Goal: Information Seeking & Learning: Learn about a topic

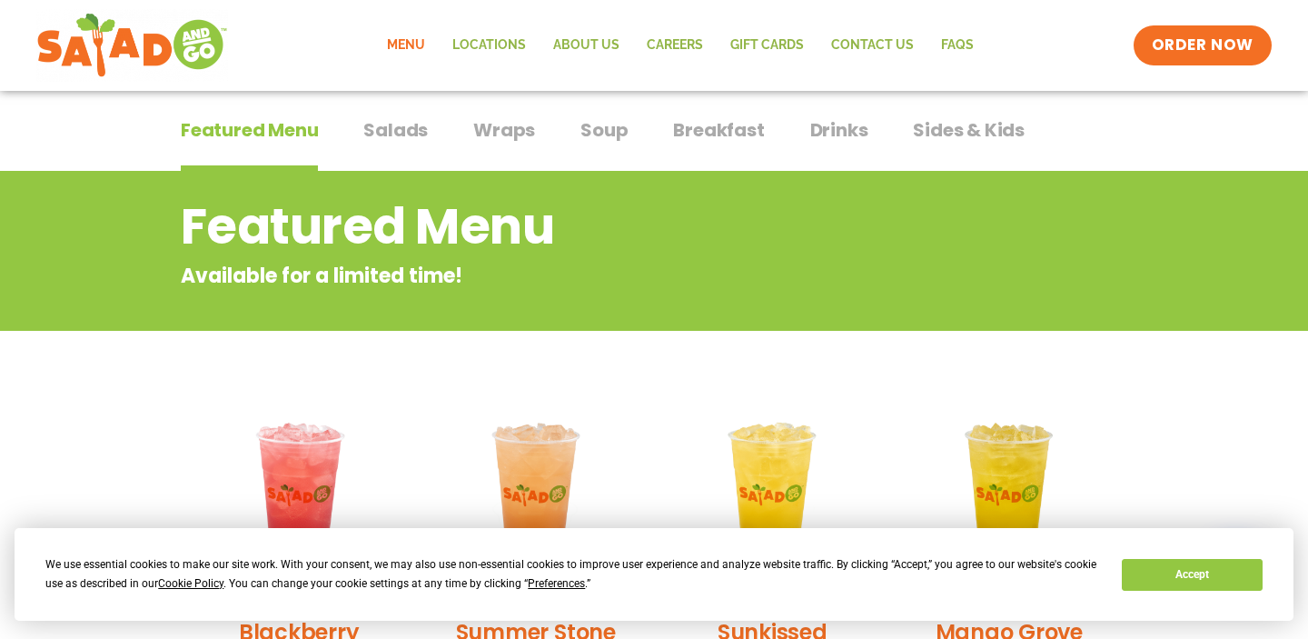
scroll to position [110, 0]
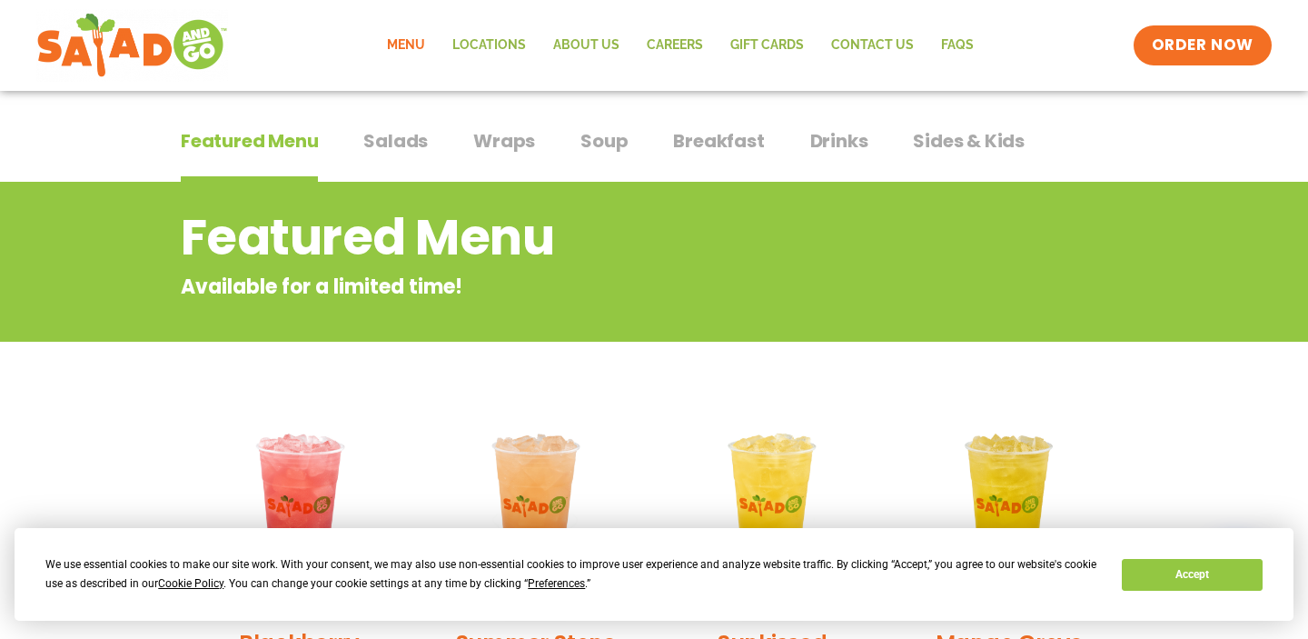
click at [384, 144] on span "Salads" at bounding box center [395, 140] width 64 height 27
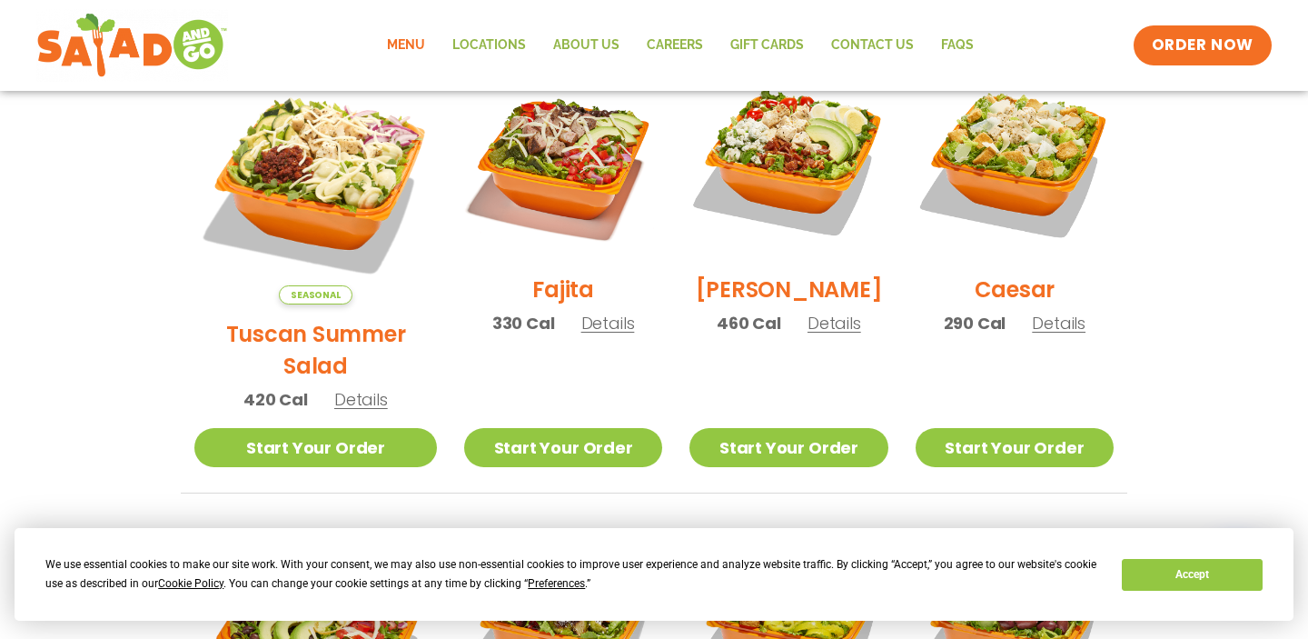
scroll to position [542, 0]
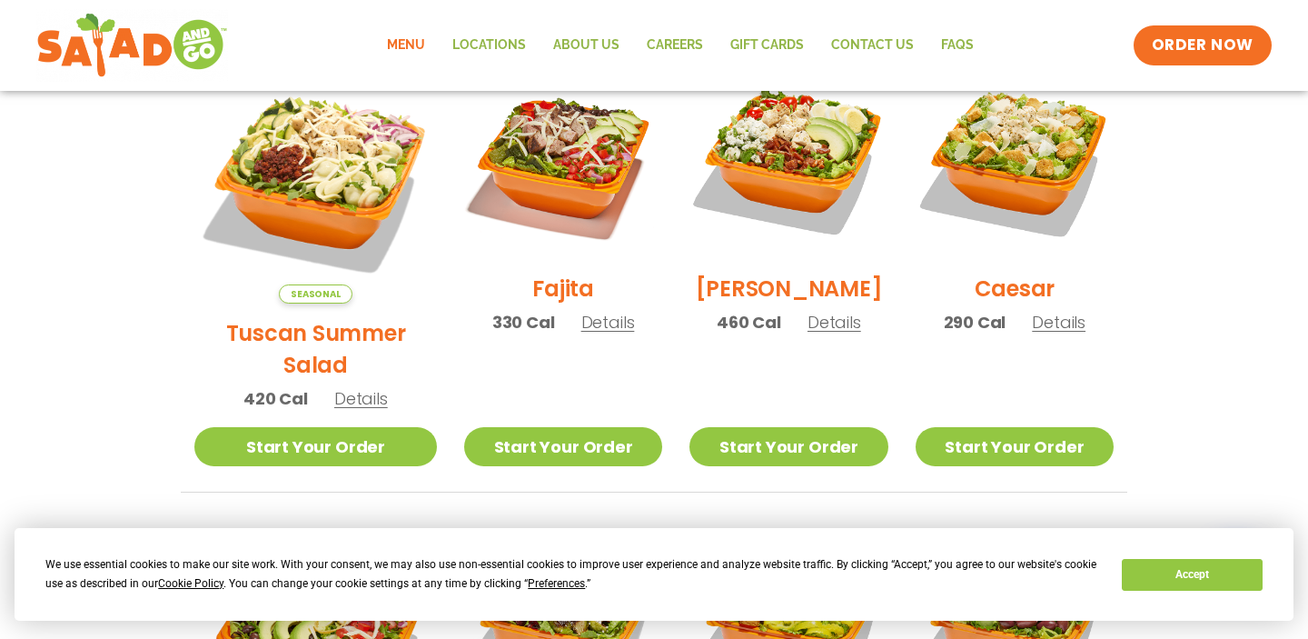
click at [340, 387] on span "Details" at bounding box center [361, 398] width 54 height 23
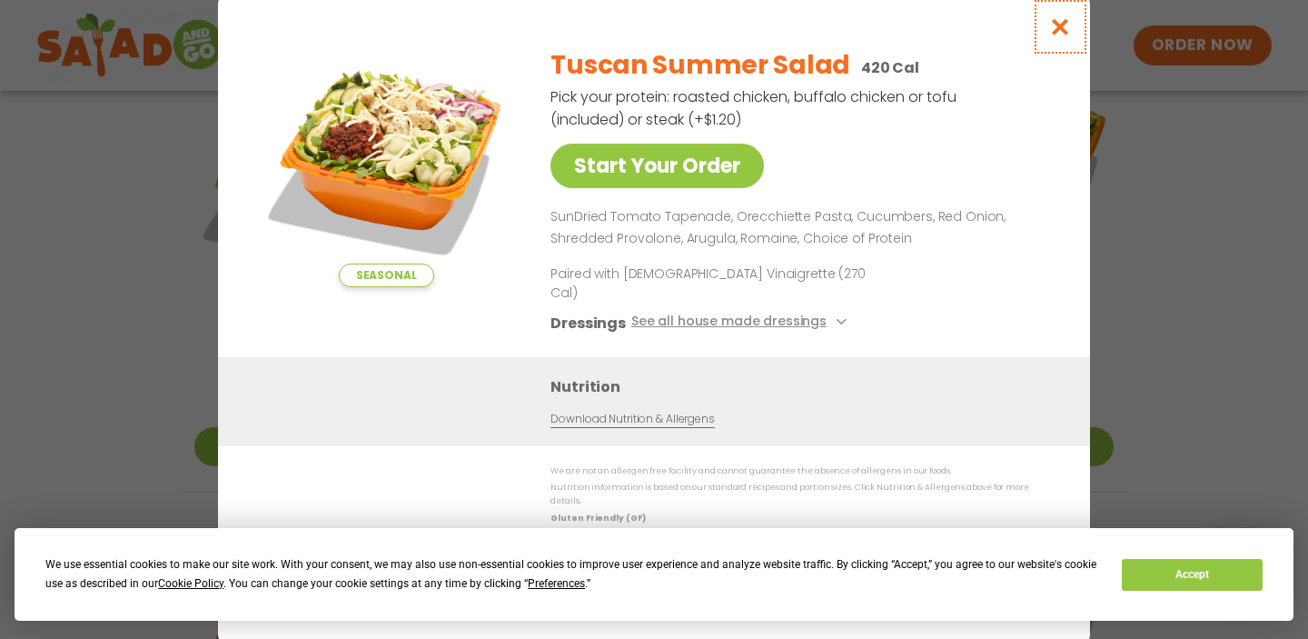
click at [1052, 36] on icon "Close modal" at bounding box center [1060, 26] width 23 height 19
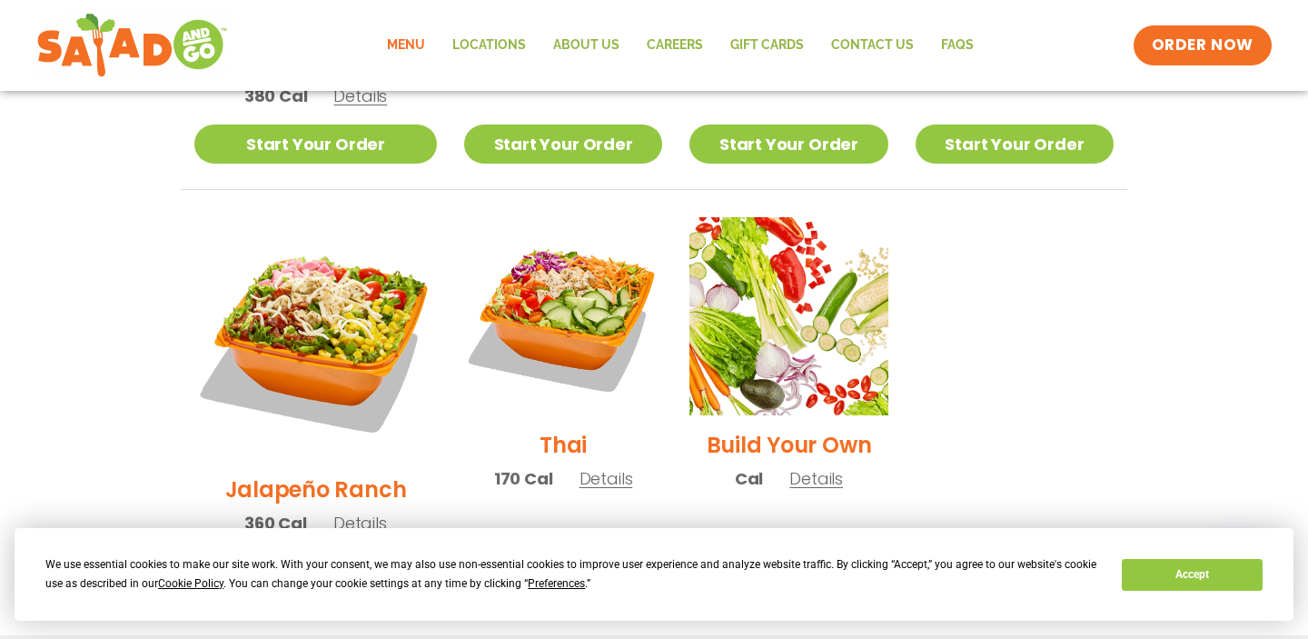
scroll to position [1270, 0]
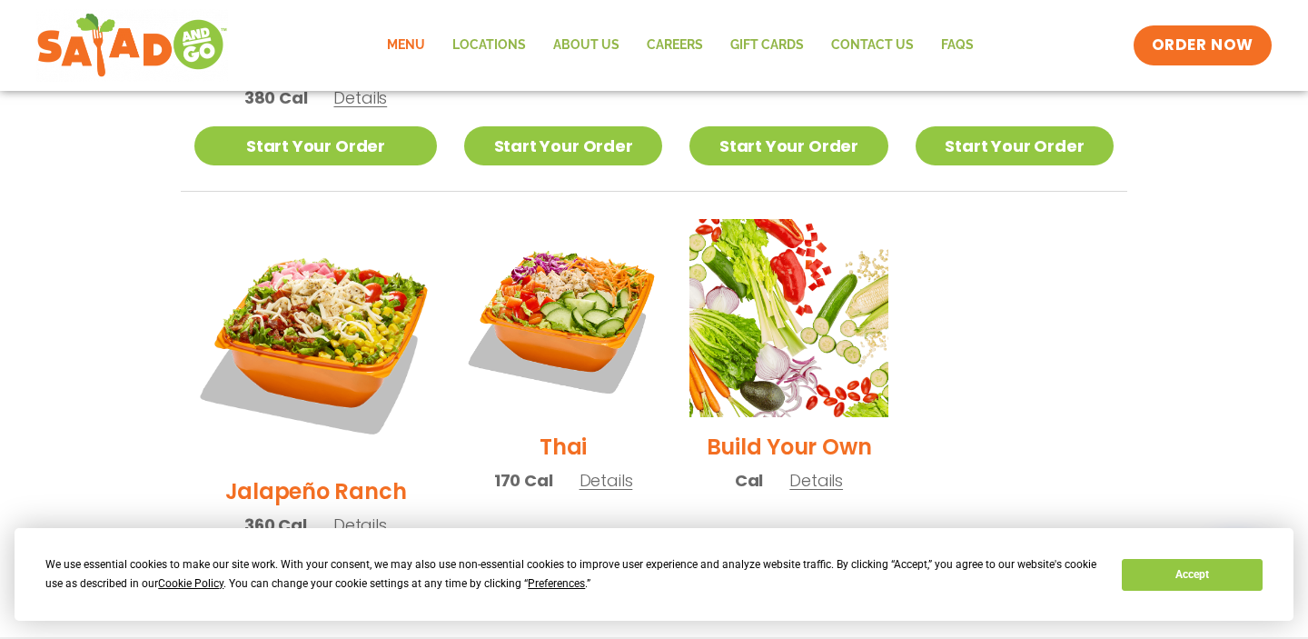
click at [823, 431] on h2 "Build Your Own" at bounding box center [789, 447] width 165 height 32
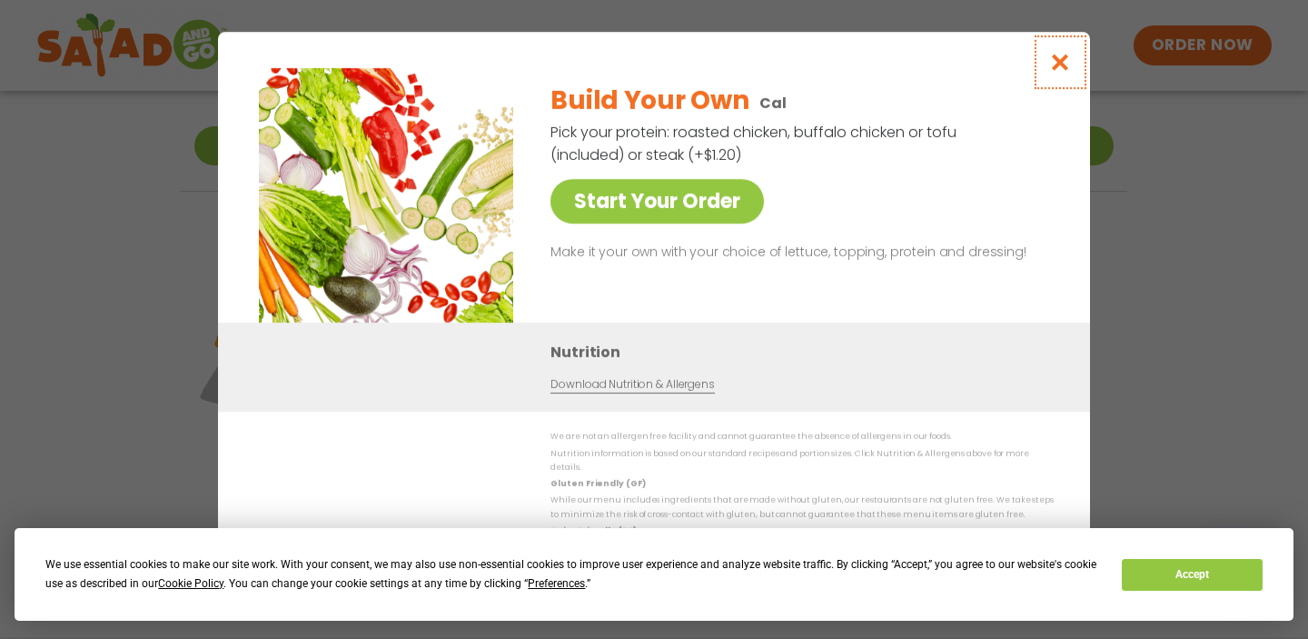
click at [1059, 66] on icon "Close modal" at bounding box center [1060, 62] width 23 height 19
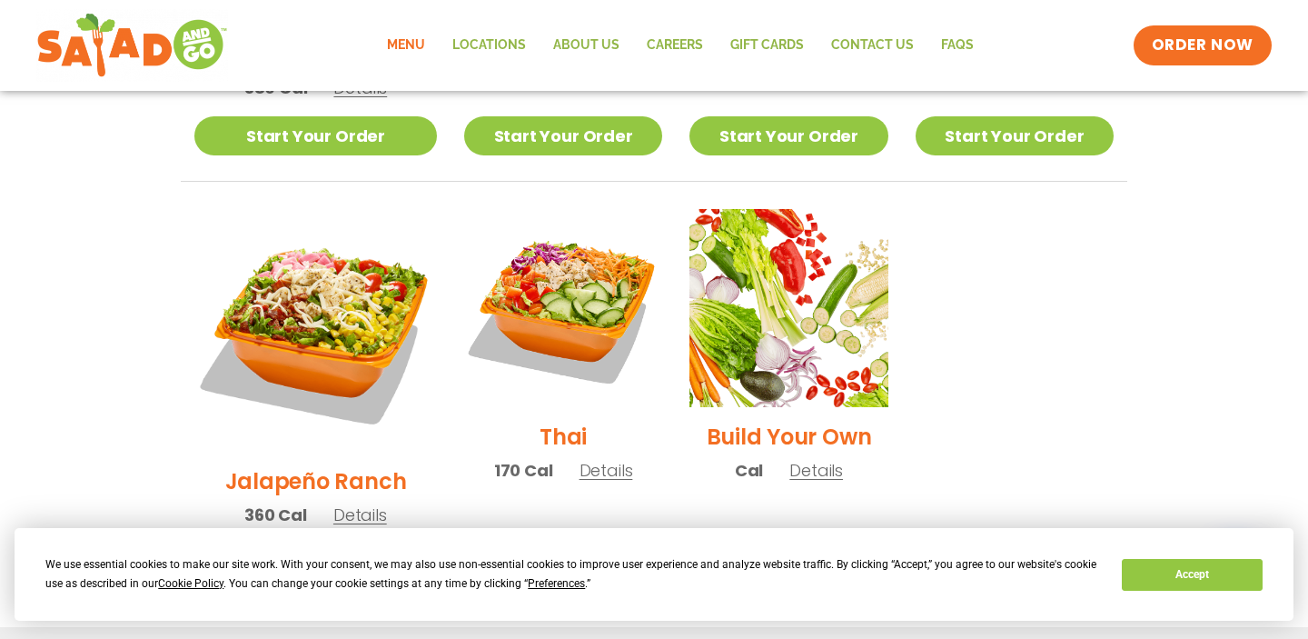
scroll to position [1281, 0]
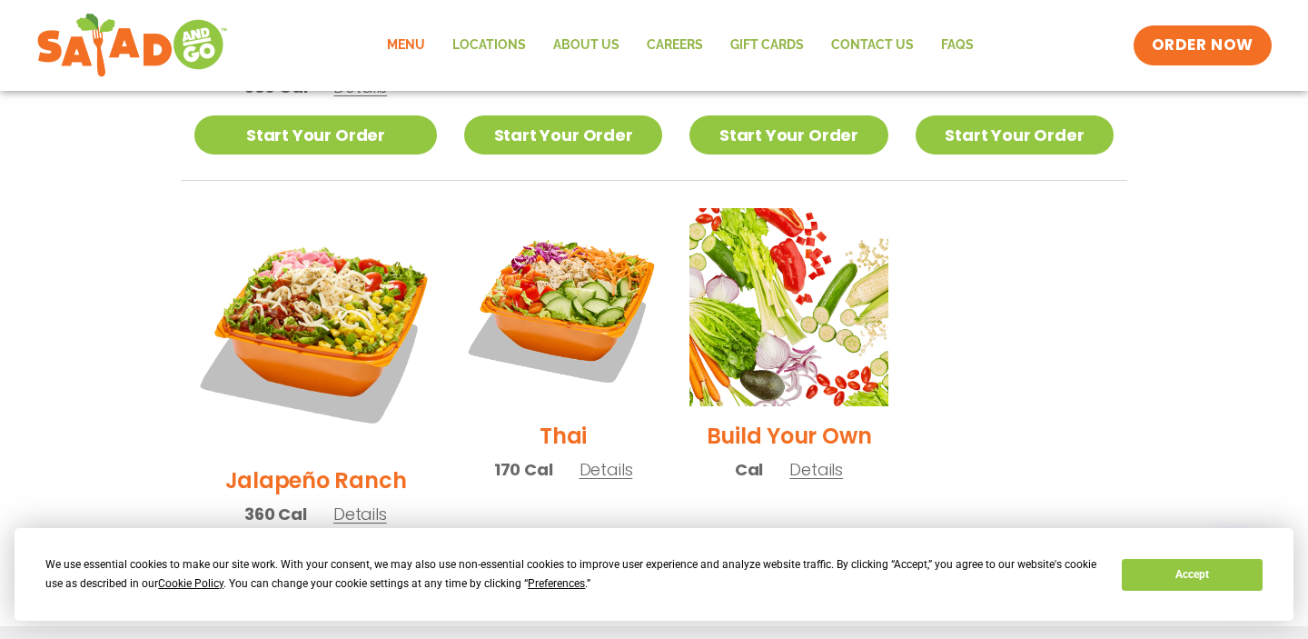
click at [590, 458] on span "Details" at bounding box center [607, 469] width 54 height 23
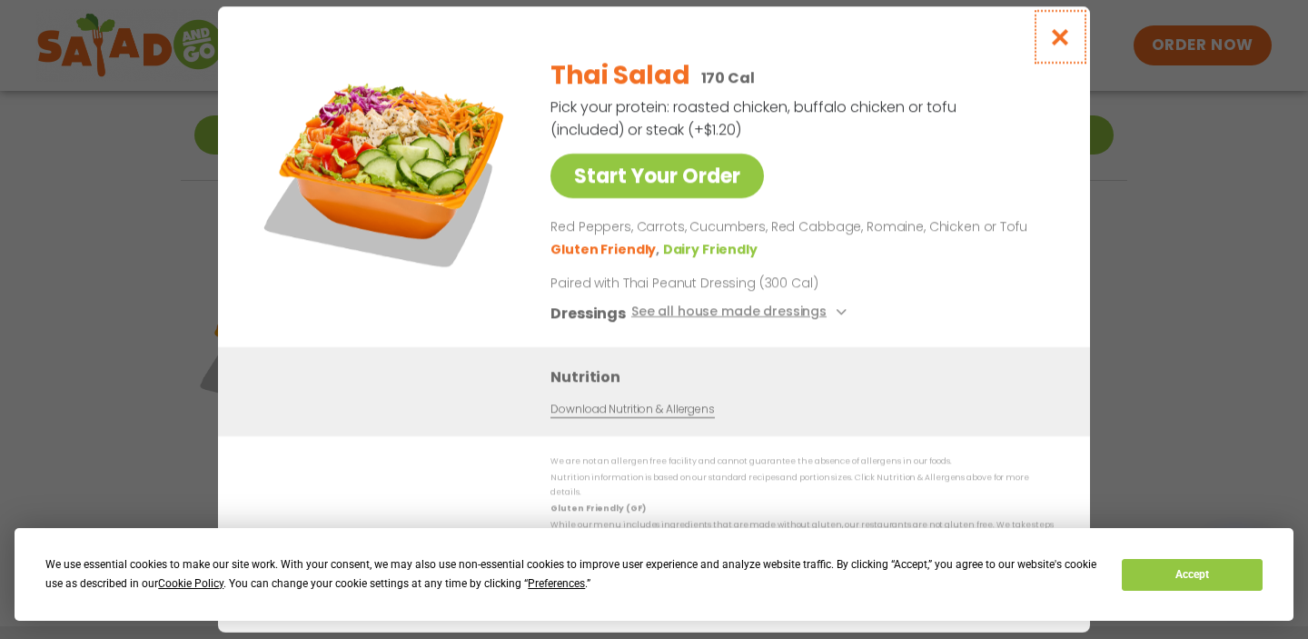
click at [1060, 46] on icon "Close modal" at bounding box center [1060, 36] width 23 height 19
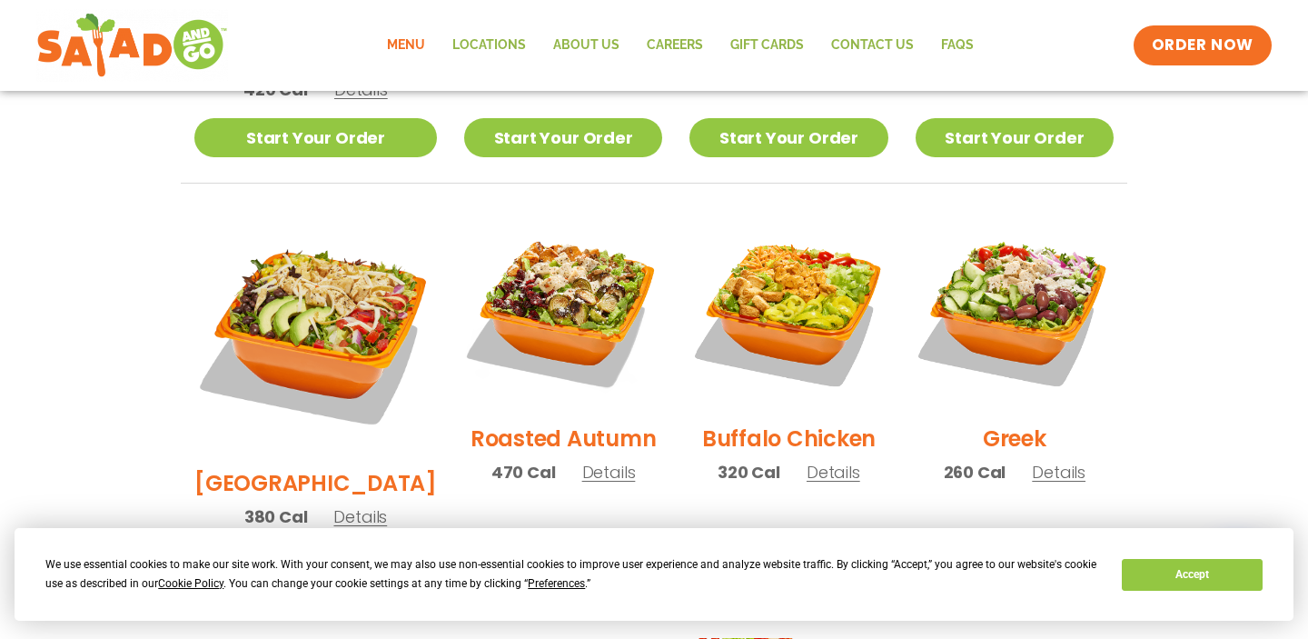
scroll to position [855, 0]
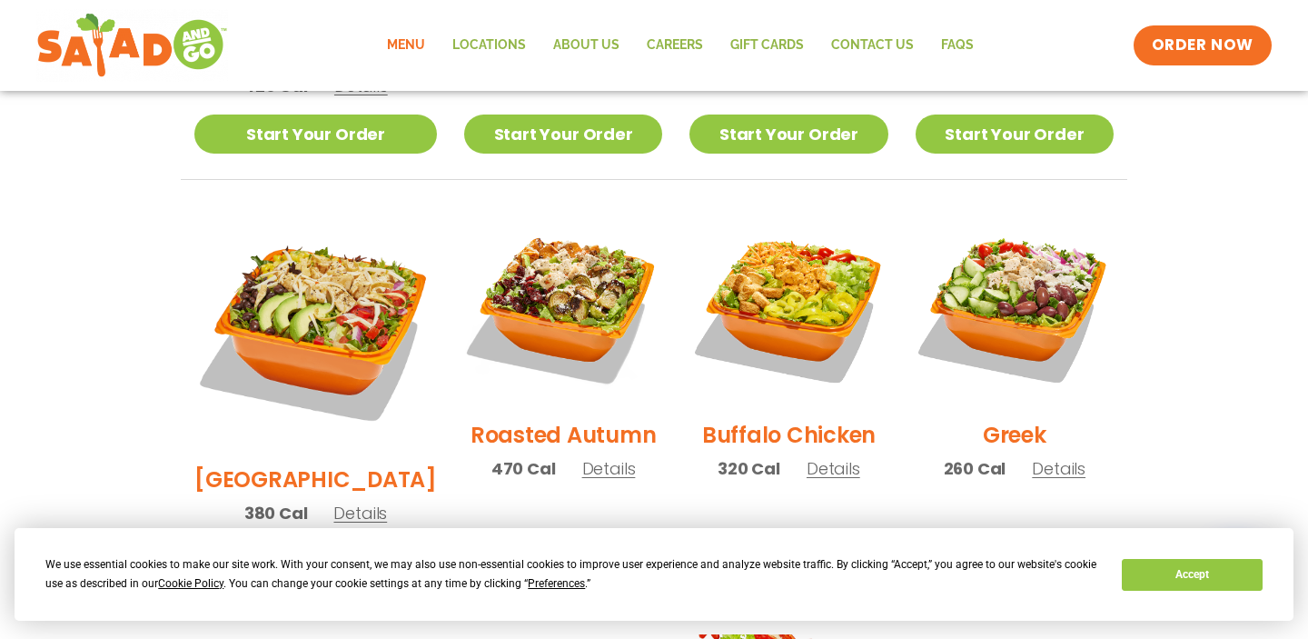
click at [1038, 457] on span "Details" at bounding box center [1059, 468] width 54 height 23
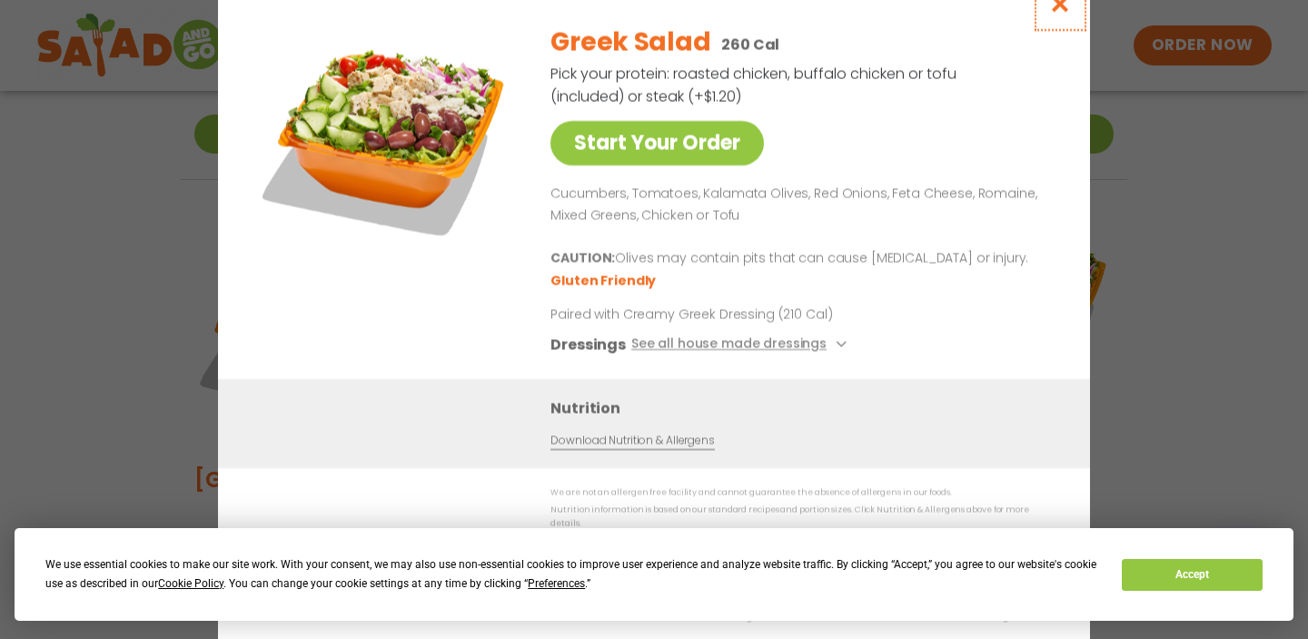
click at [1062, 14] on icon "Close modal" at bounding box center [1060, 4] width 23 height 19
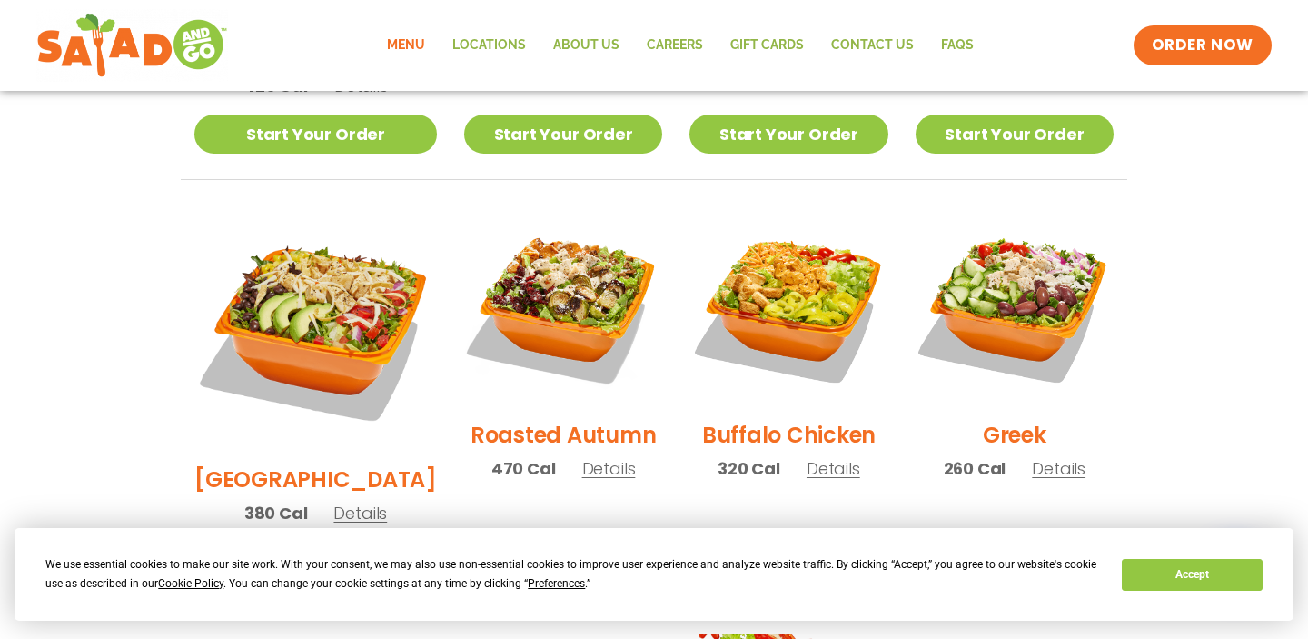
click at [582, 457] on span "Details" at bounding box center [609, 468] width 54 height 23
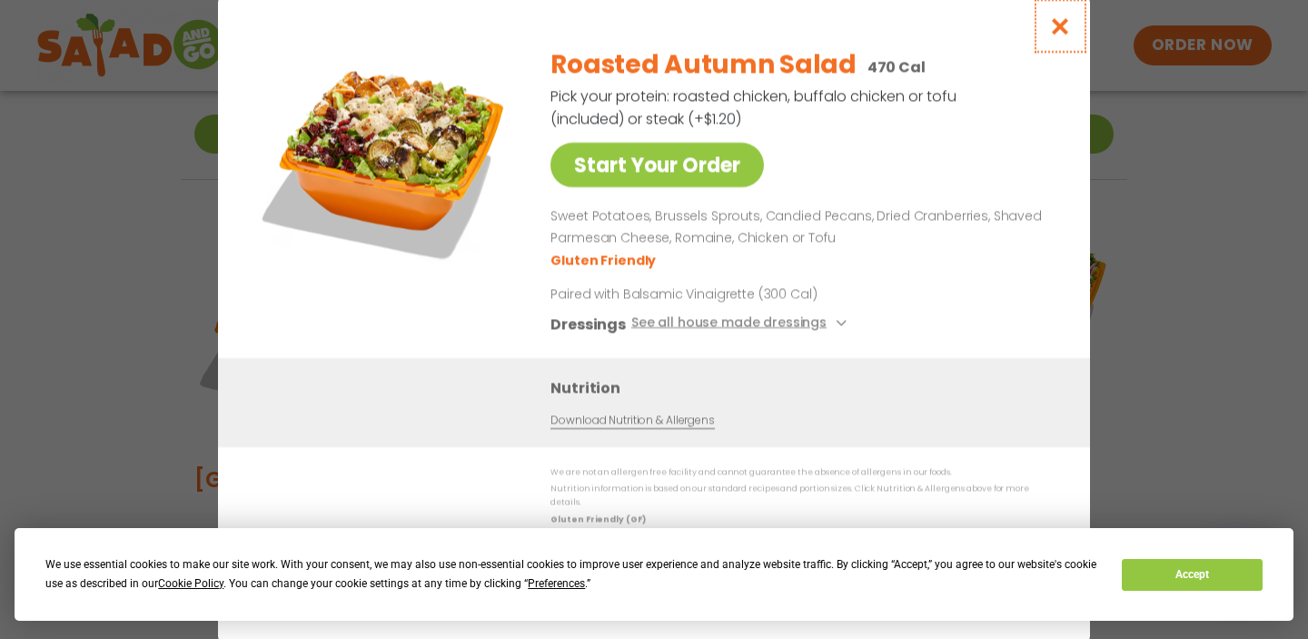
click at [1060, 35] on icon "Close modal" at bounding box center [1060, 25] width 23 height 19
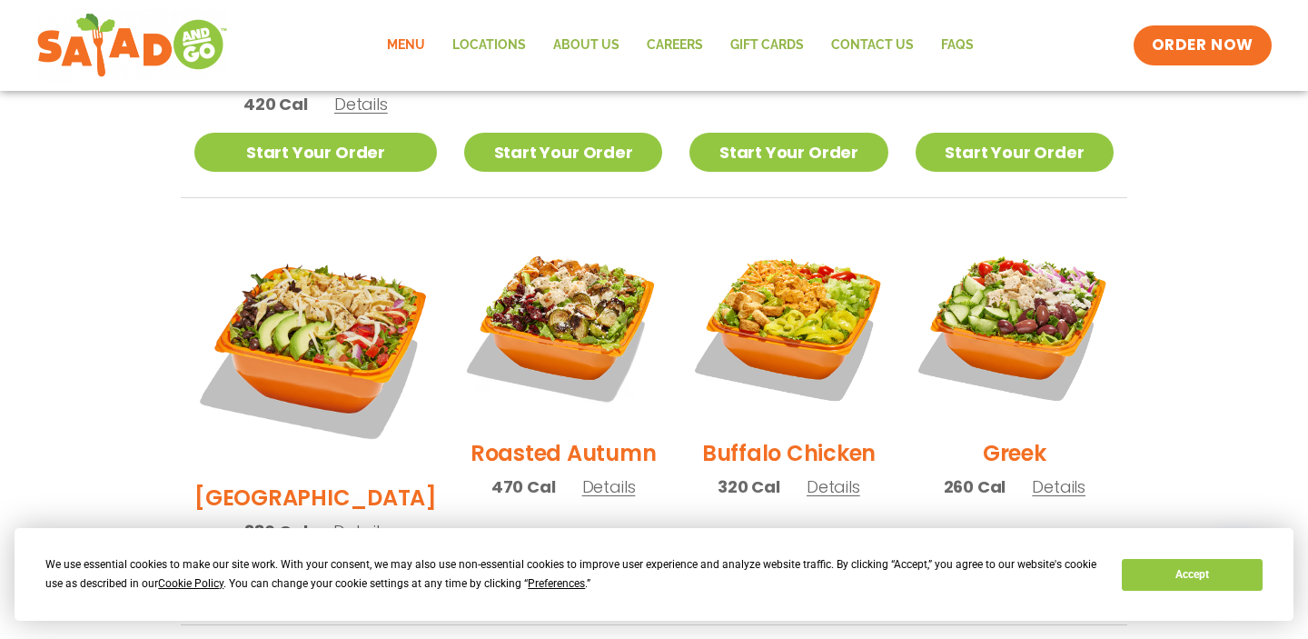
scroll to position [842, 0]
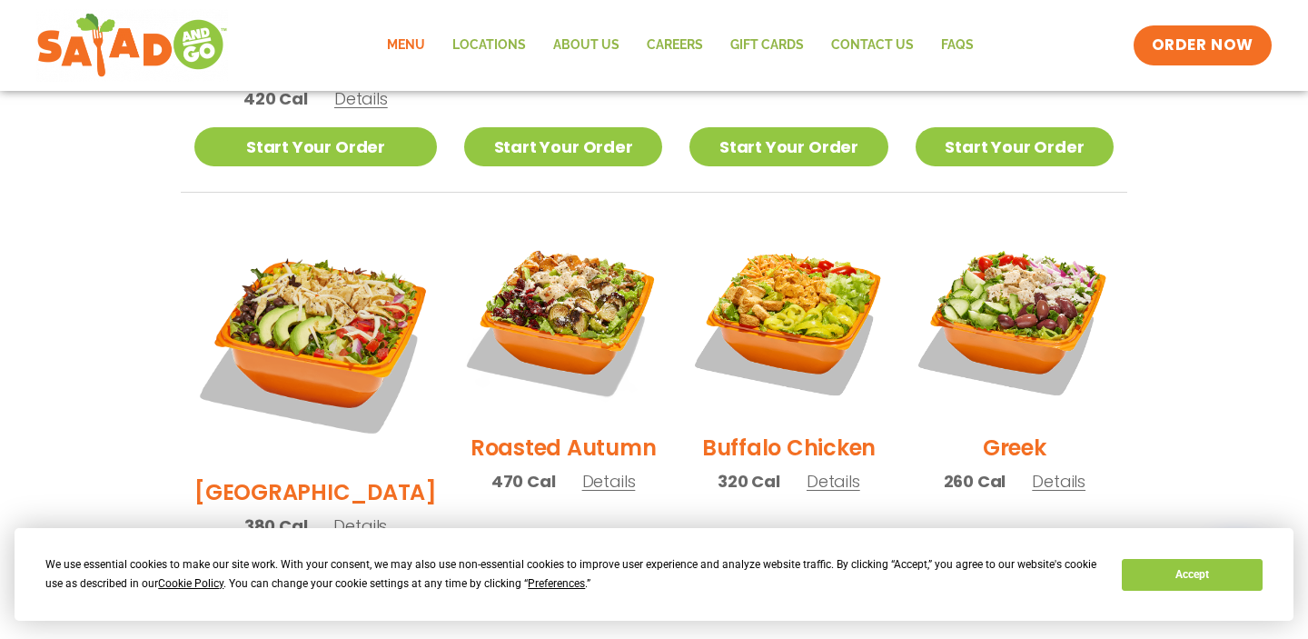
click at [340, 514] on span "Details" at bounding box center [360, 525] width 54 height 23
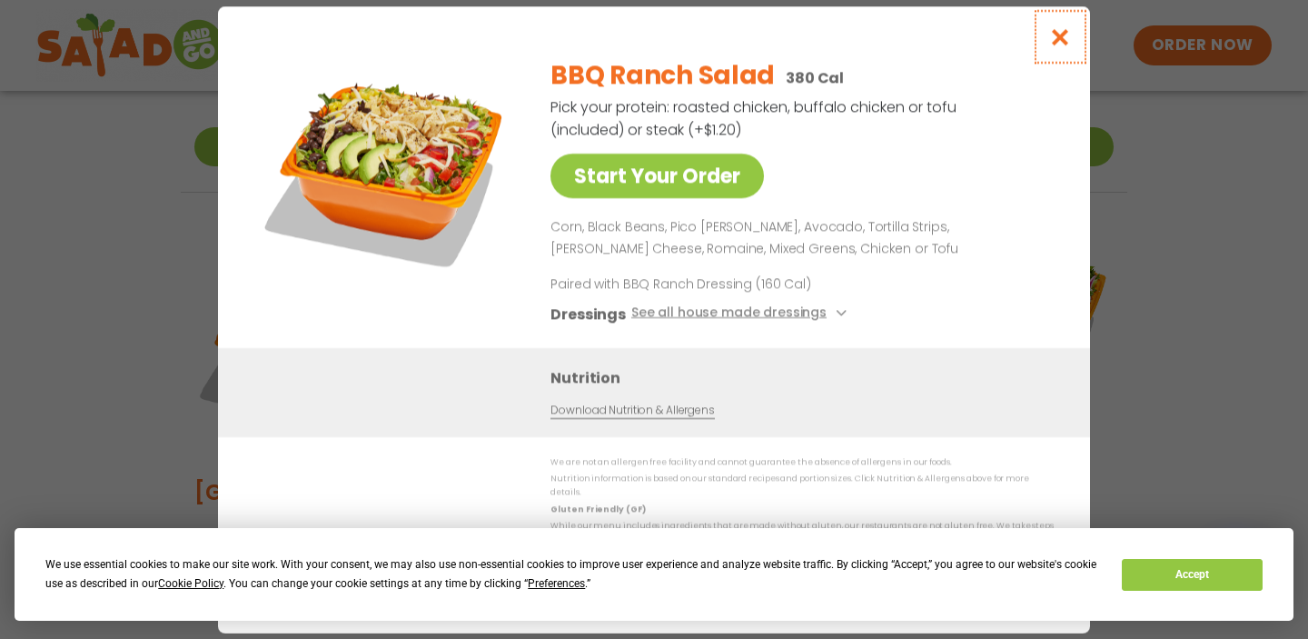
click at [1063, 46] on icon "Close modal" at bounding box center [1060, 36] width 23 height 19
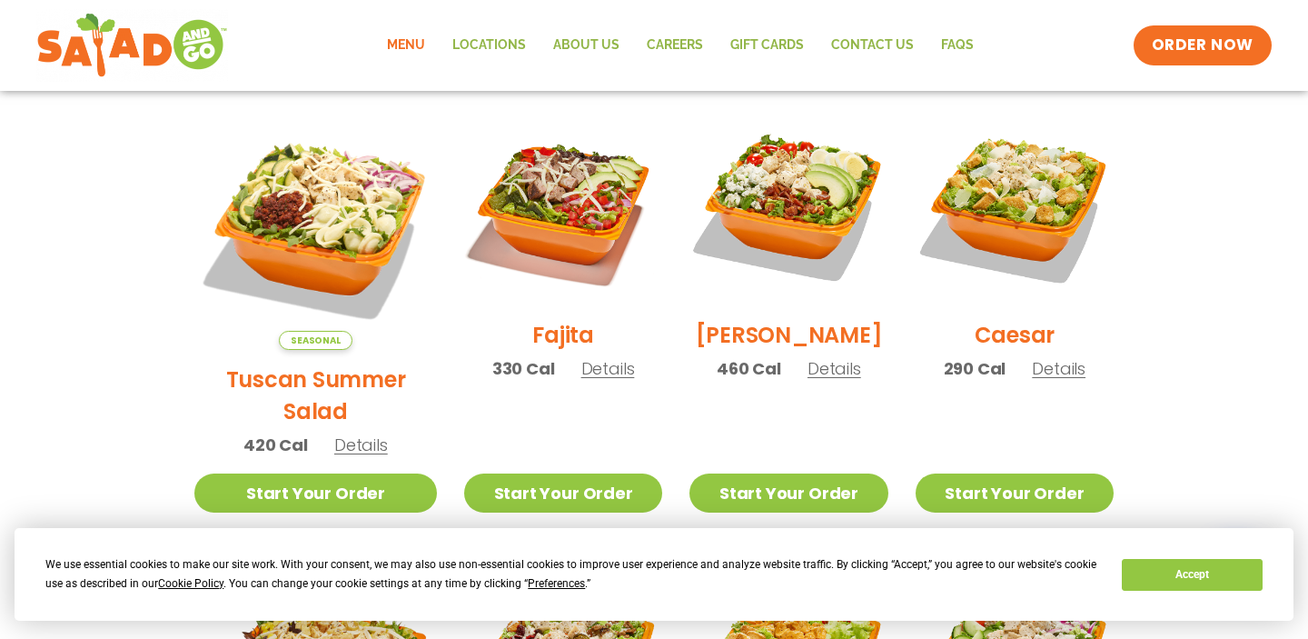
scroll to position [491, 0]
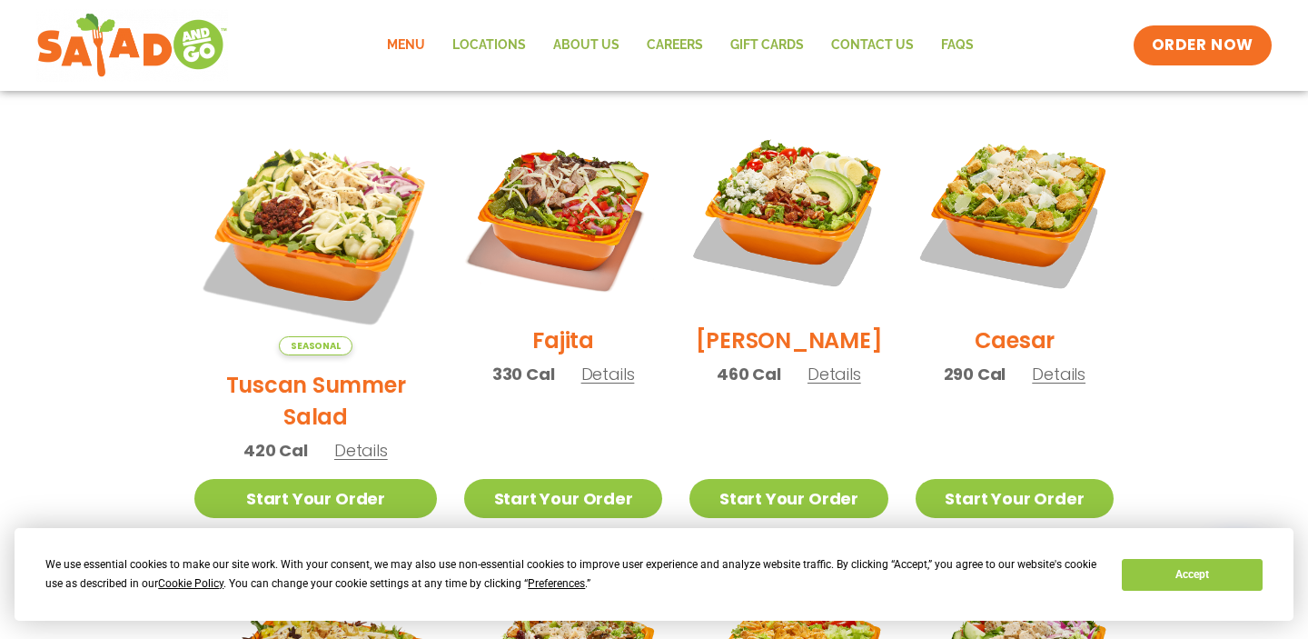
click at [808, 385] on span "Details" at bounding box center [835, 373] width 54 height 23
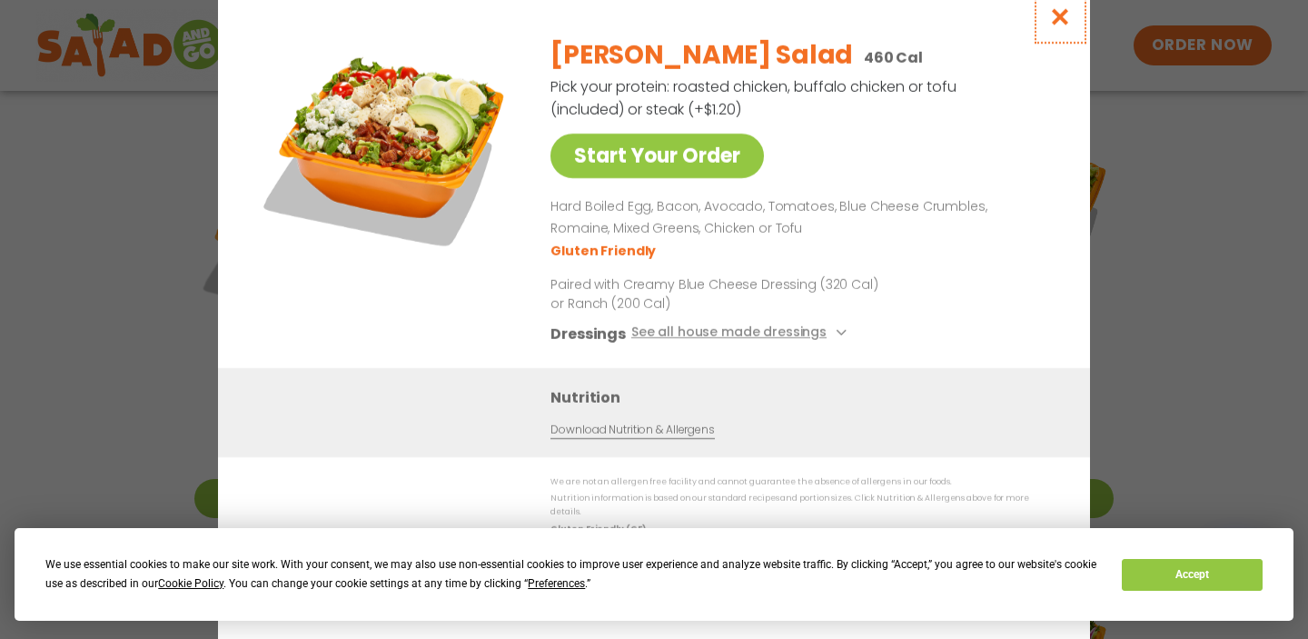
click at [1058, 23] on icon "Close modal" at bounding box center [1060, 16] width 23 height 19
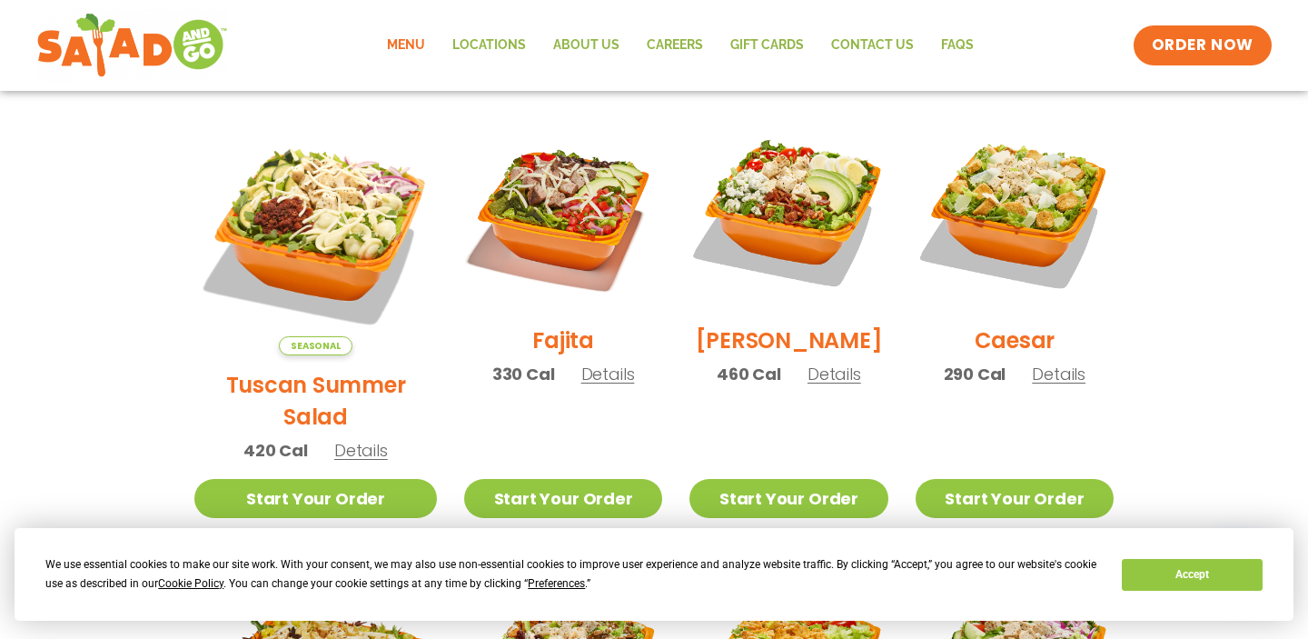
click at [595, 385] on span "Details" at bounding box center [608, 373] width 54 height 23
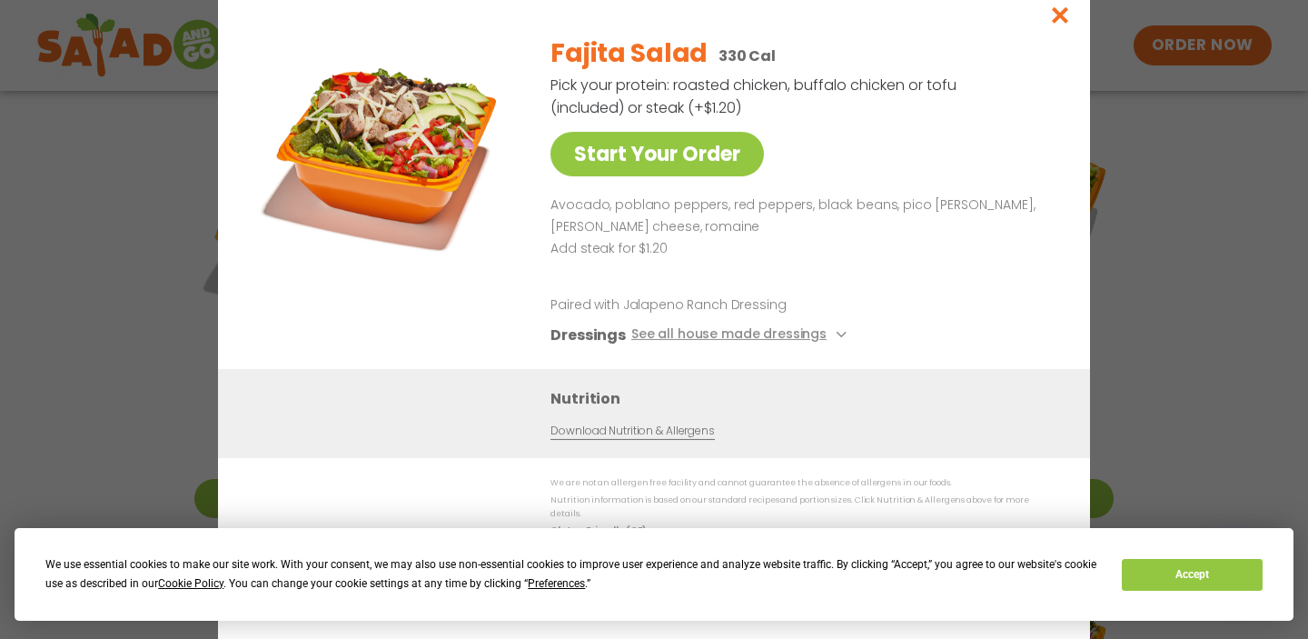
click at [1064, 25] on icon "Close modal" at bounding box center [1060, 14] width 23 height 19
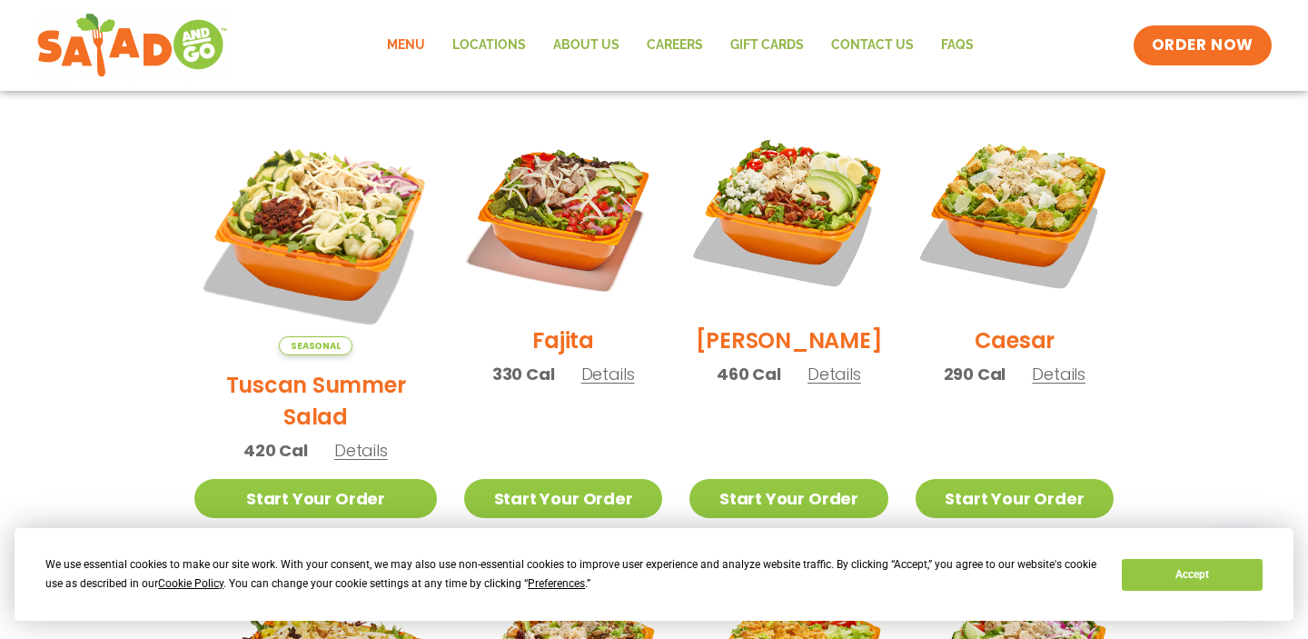
click at [352, 439] on span "Details" at bounding box center [361, 450] width 54 height 23
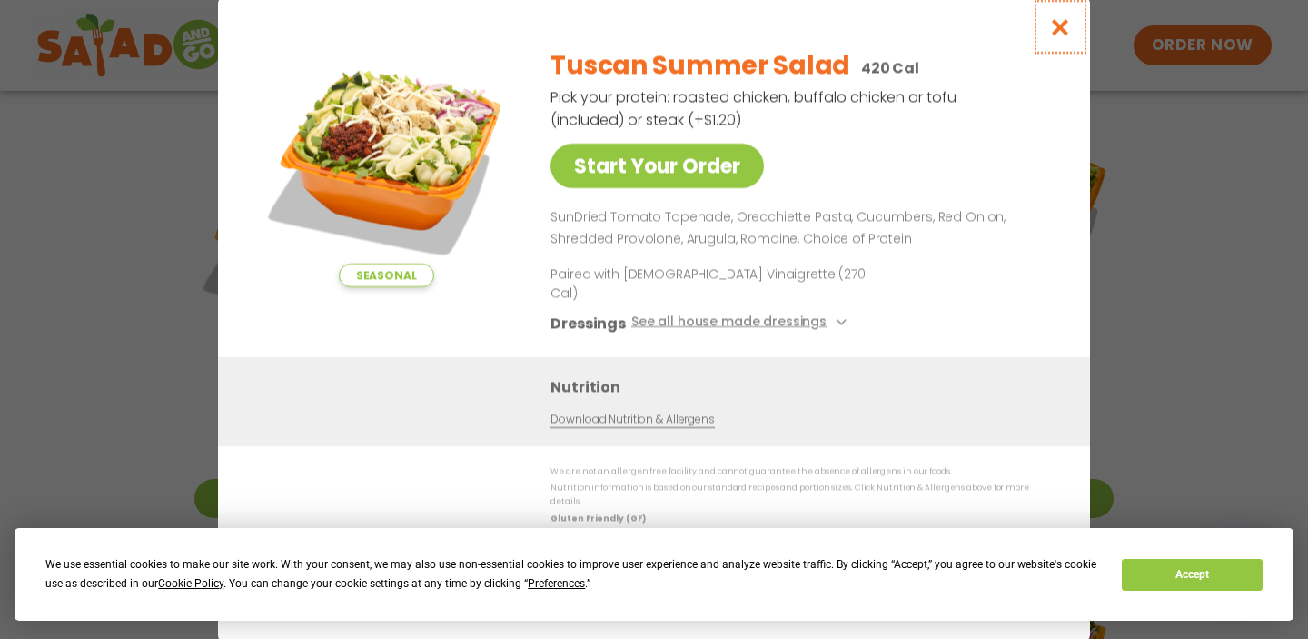
click at [1064, 36] on icon "Close modal" at bounding box center [1060, 26] width 23 height 19
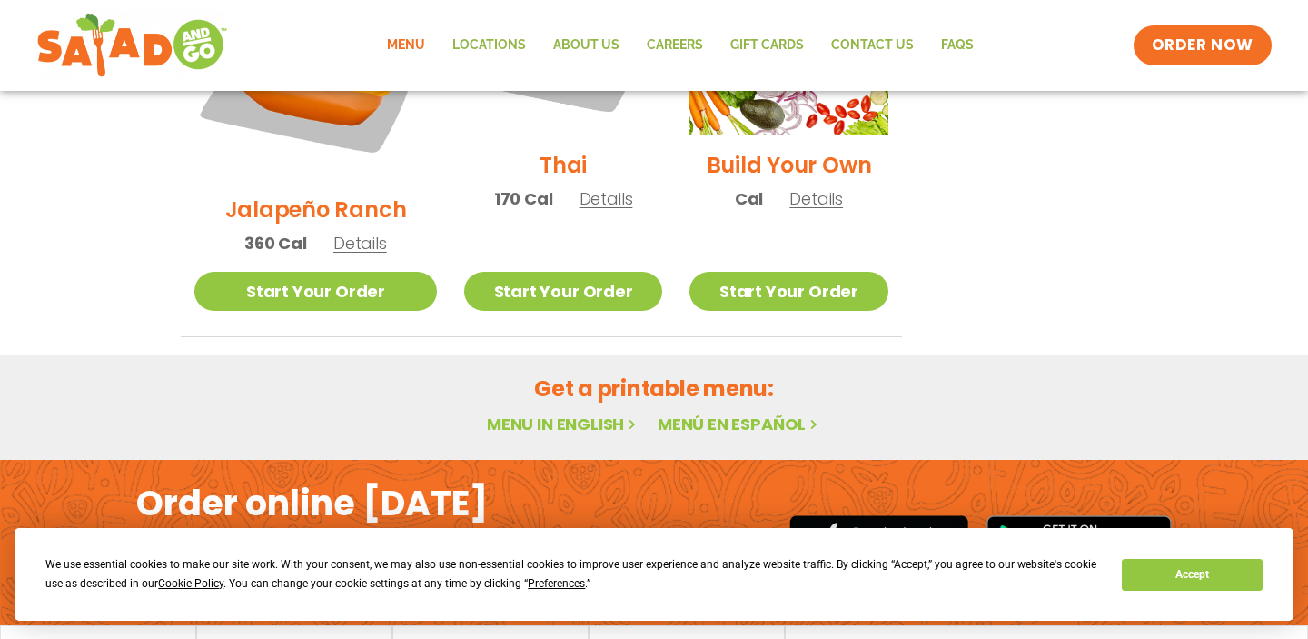
scroll to position [1547, 0]
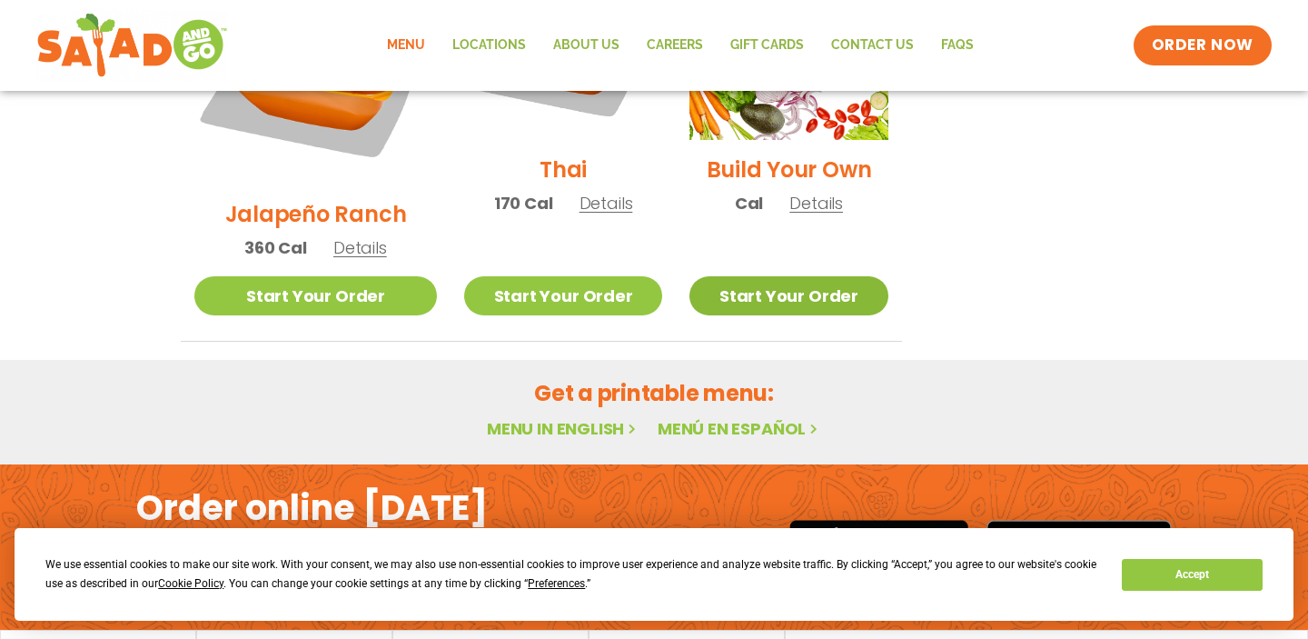
click at [808, 276] on link "Start Your Order" at bounding box center [788, 295] width 198 height 39
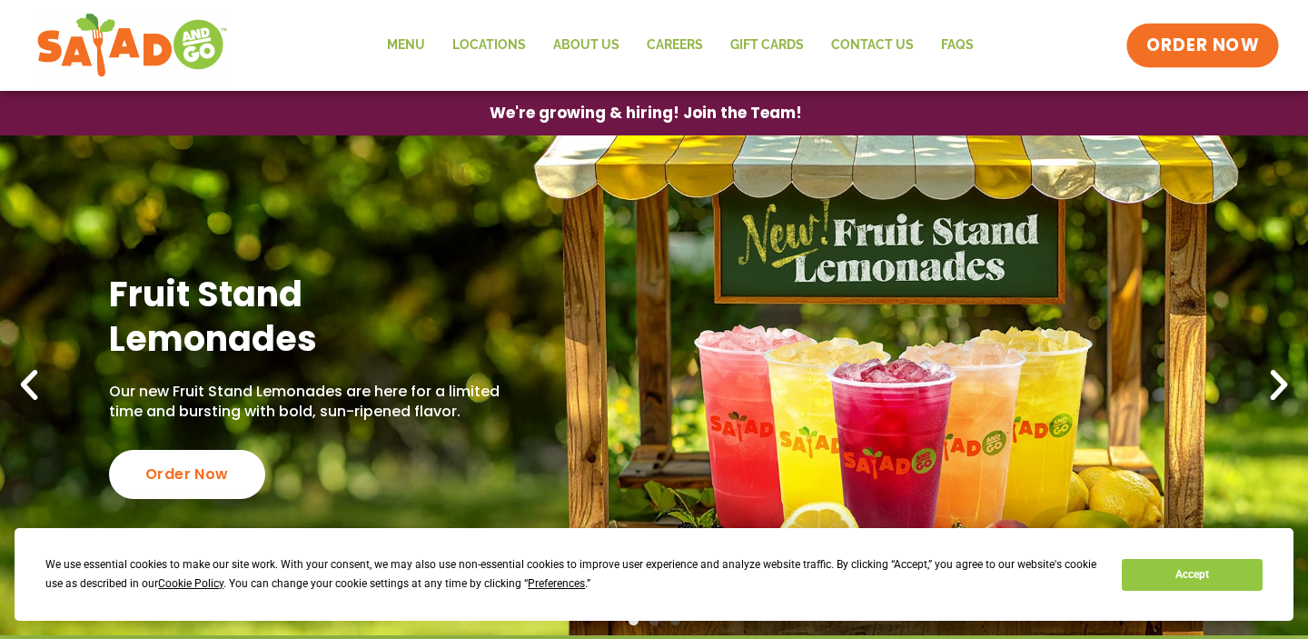
click at [1211, 44] on span "ORDER NOW" at bounding box center [1202, 46] width 113 height 24
click at [1201, 42] on span "ORDER NOW" at bounding box center [1202, 46] width 113 height 24
click at [390, 45] on link "Menu" at bounding box center [405, 46] width 65 height 42
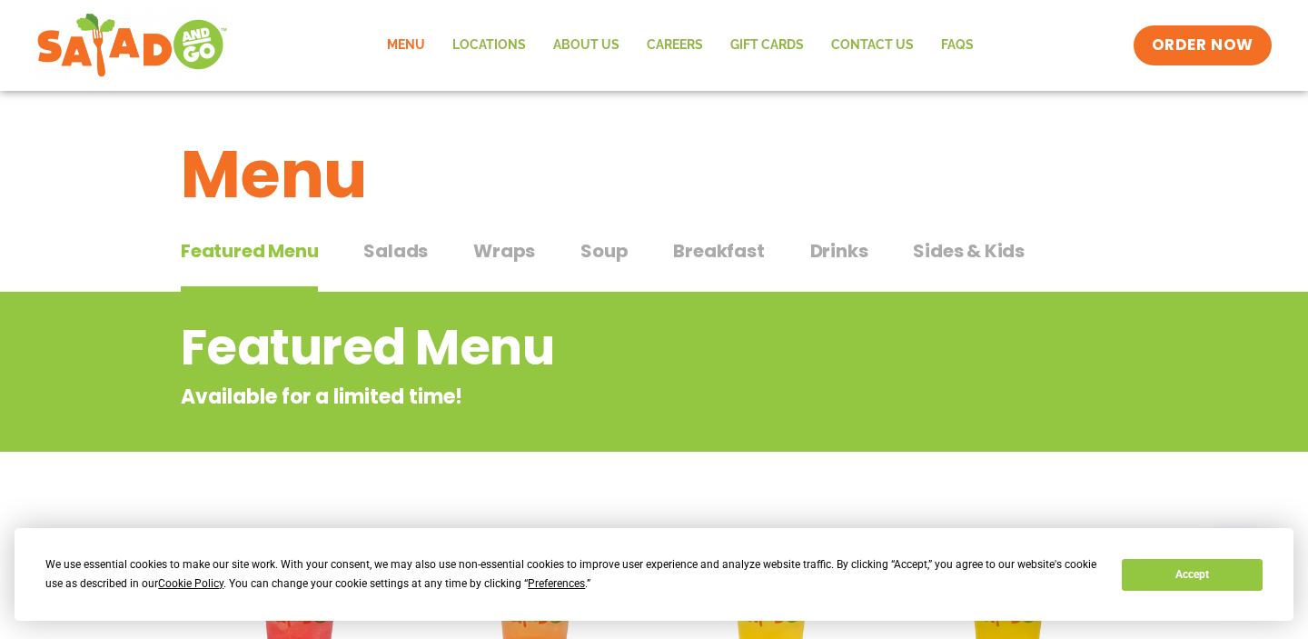
click at [423, 253] on span "Salads" at bounding box center [395, 250] width 64 height 27
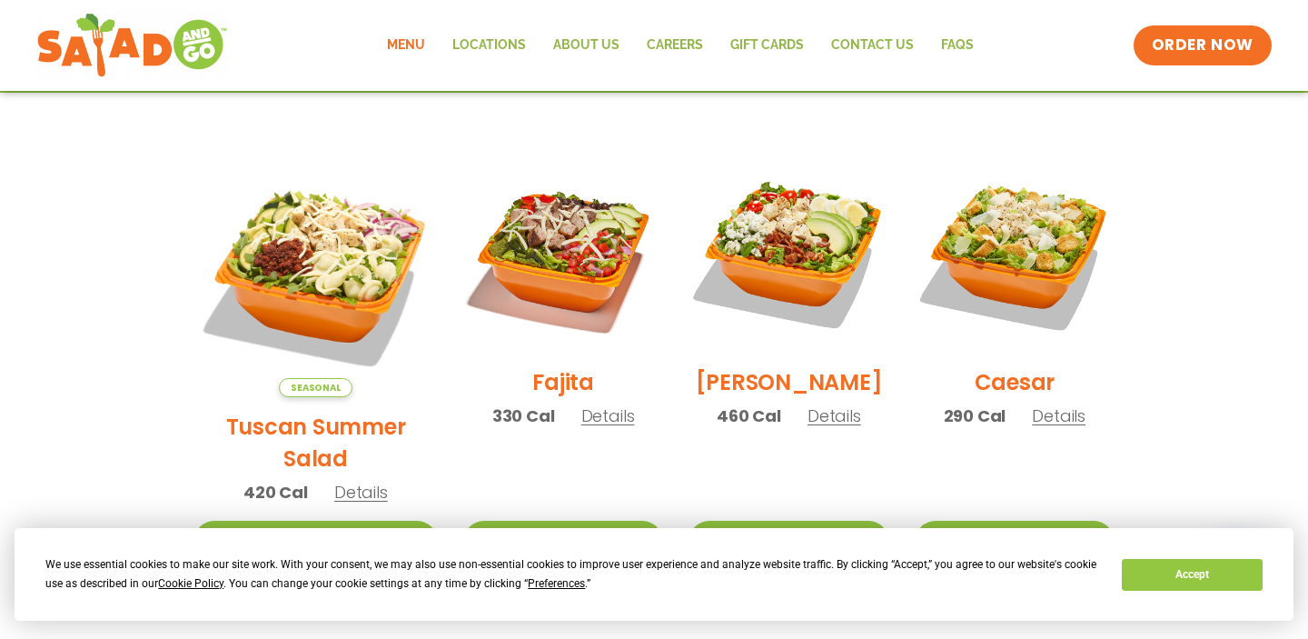
scroll to position [455, 0]
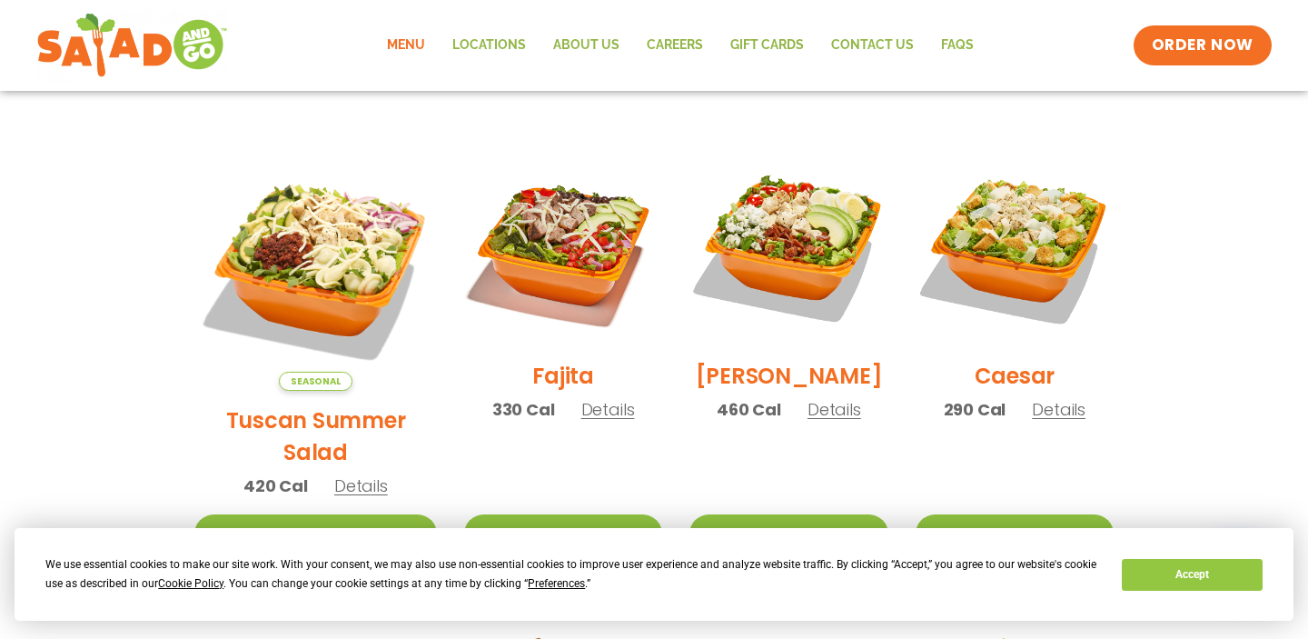
click at [581, 420] on span "Details" at bounding box center [608, 409] width 54 height 23
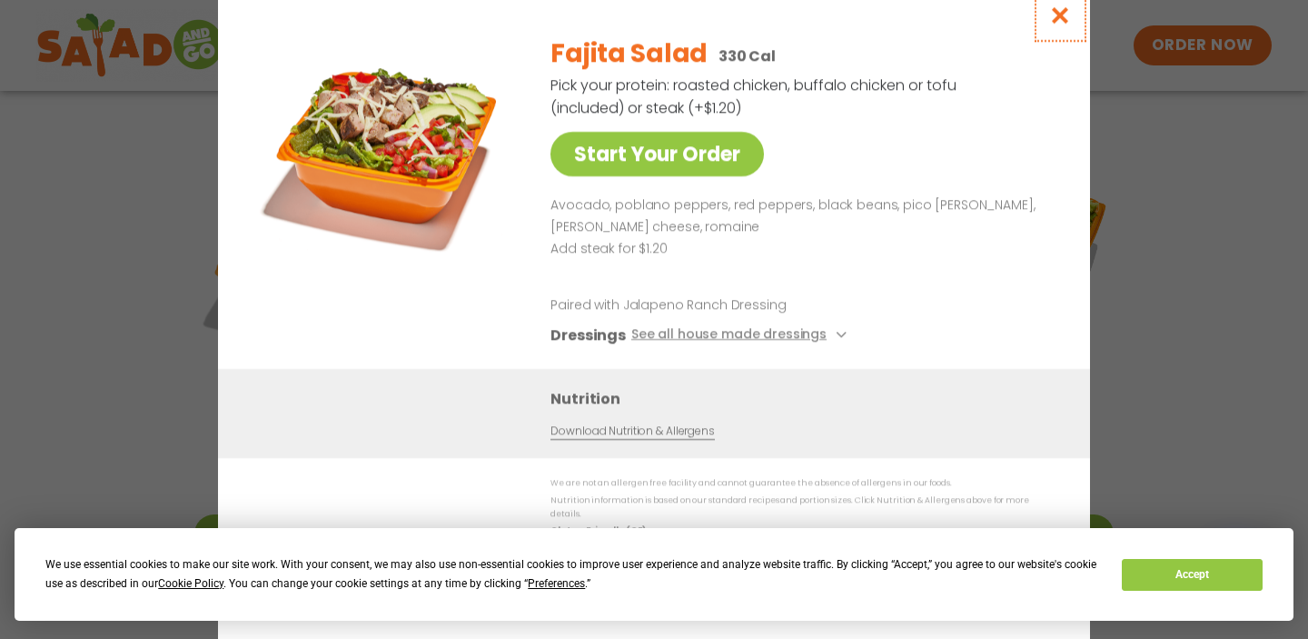
click at [1062, 15] on icon "Close modal" at bounding box center [1060, 14] width 23 height 19
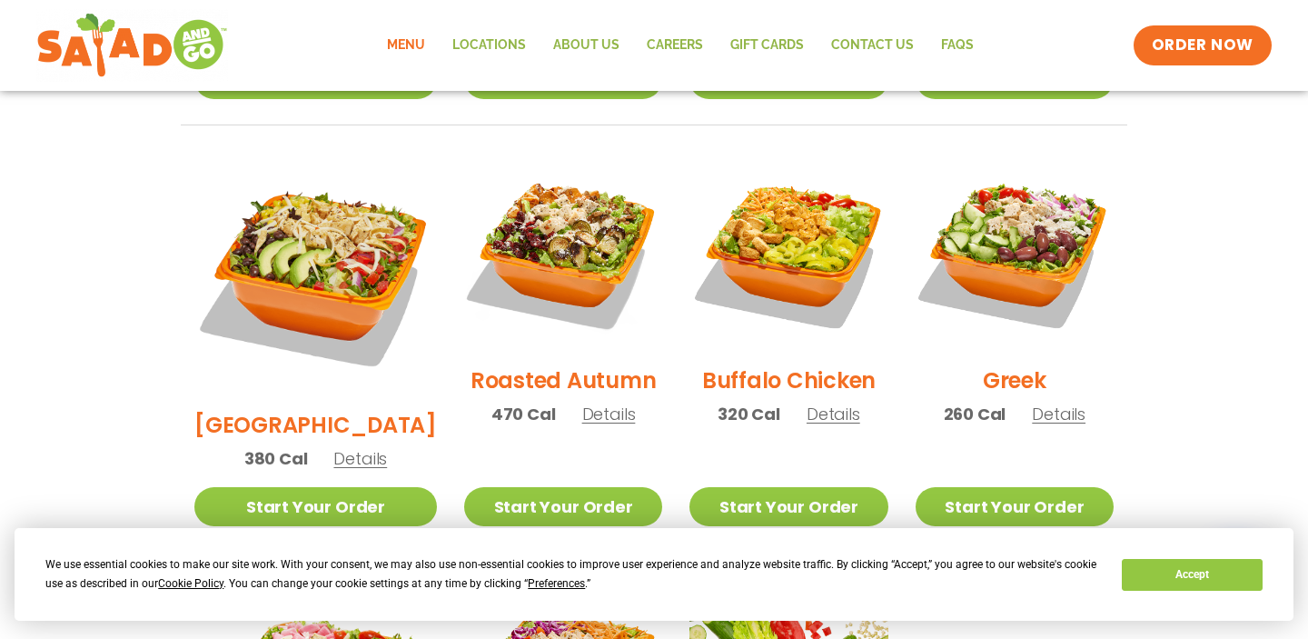
scroll to position [913, 0]
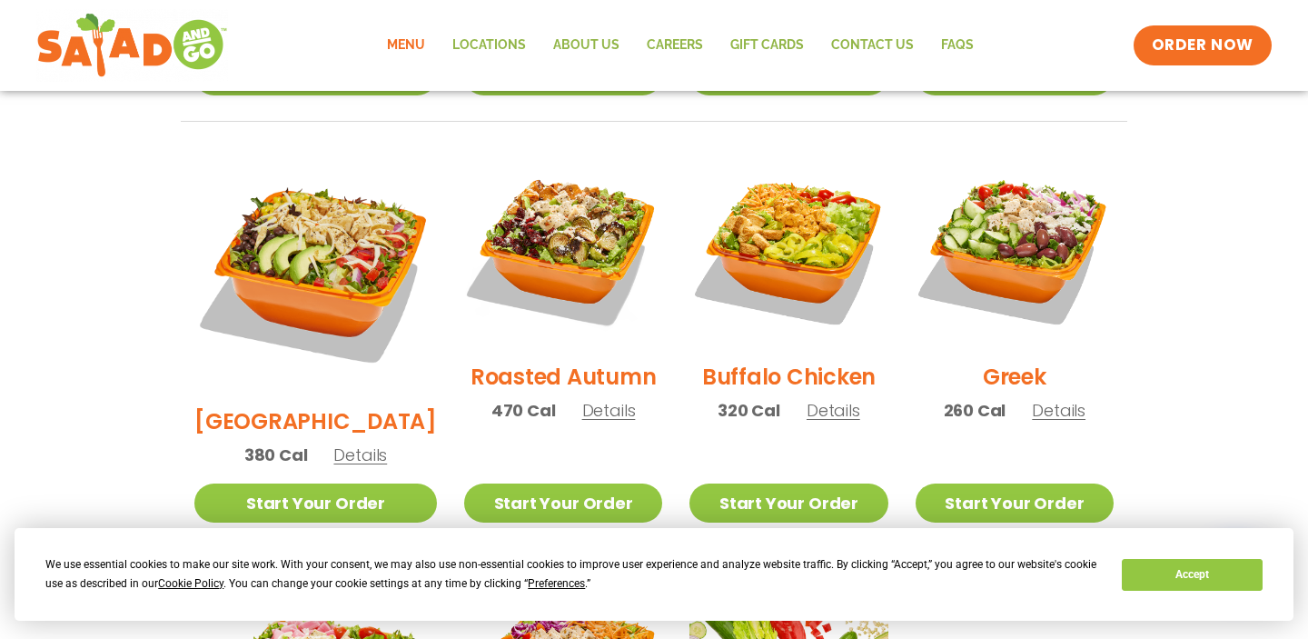
click at [339, 443] on span "Details" at bounding box center [360, 454] width 54 height 23
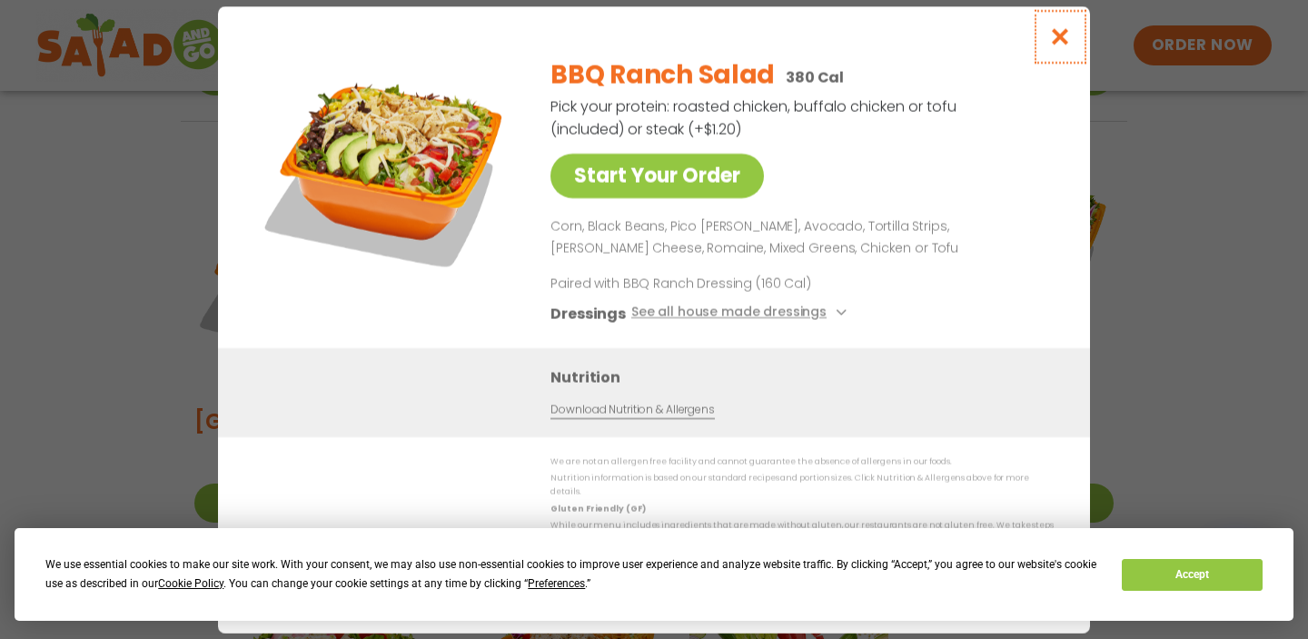
click at [1050, 39] on icon "Close modal" at bounding box center [1060, 36] width 23 height 19
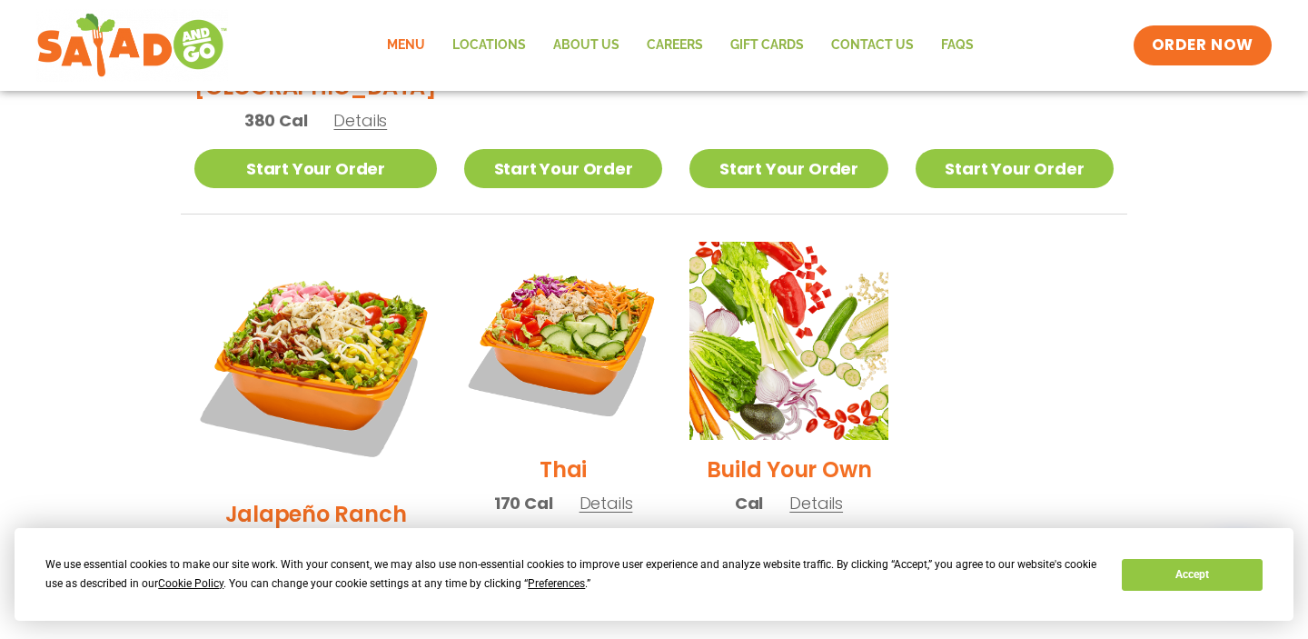
scroll to position [1248, 0]
click at [580, 491] on span "Details" at bounding box center [607, 502] width 54 height 23
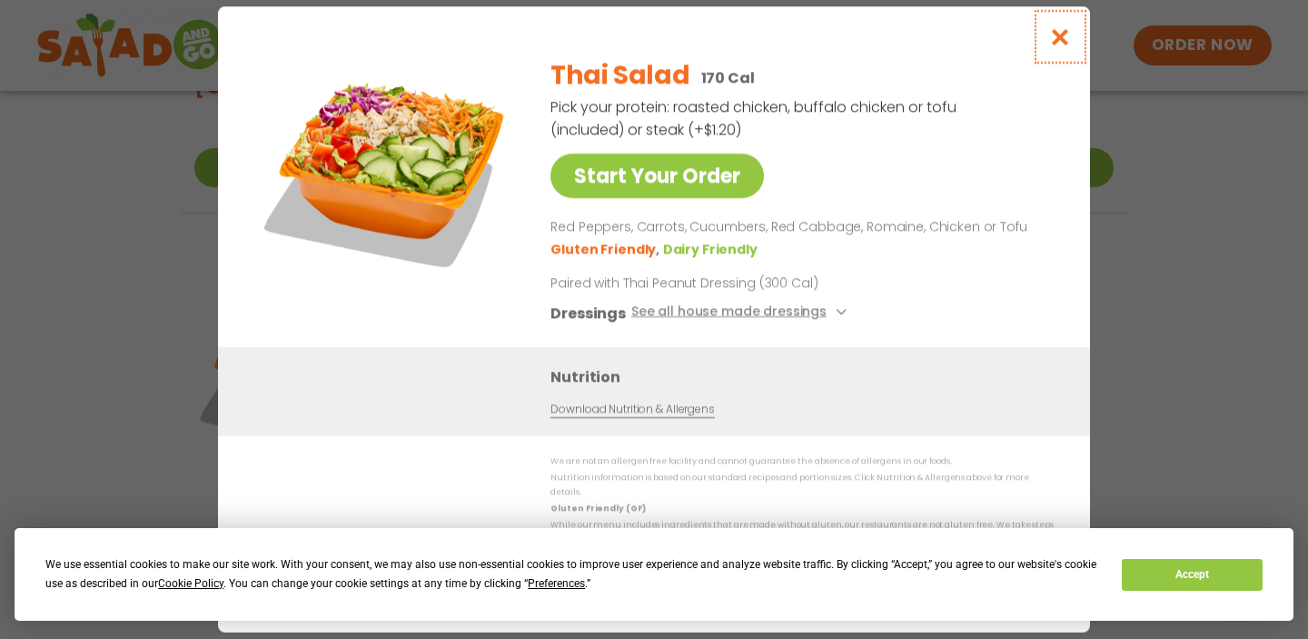
click at [1059, 35] on icon "Close modal" at bounding box center [1060, 36] width 23 height 19
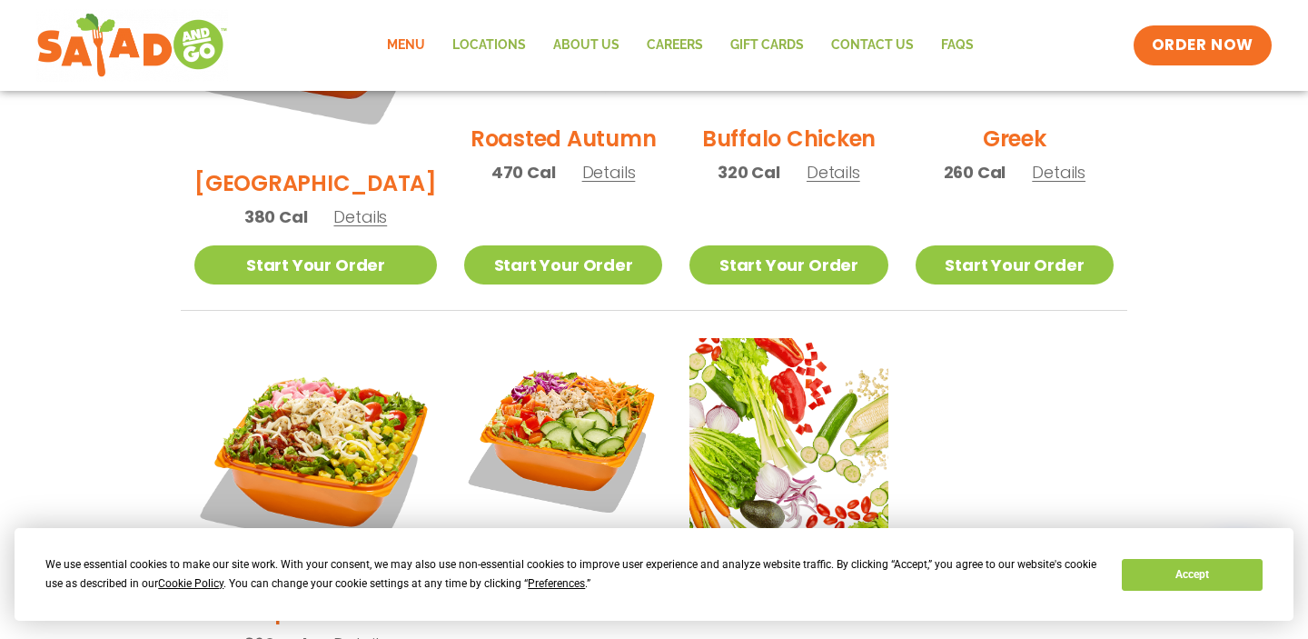
scroll to position [1150, 0]
